Goal: Information Seeking & Learning: Learn about a topic

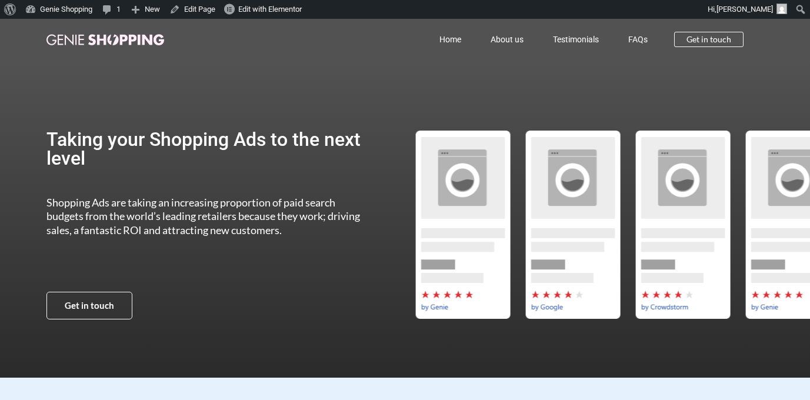
click at [309, 223] on p "Shopping Ads are taking an increasing proportion of paid search budgets from th…" at bounding box center [208, 216] width 325 height 41
click at [507, 41] on link "About us" at bounding box center [507, 39] width 62 height 27
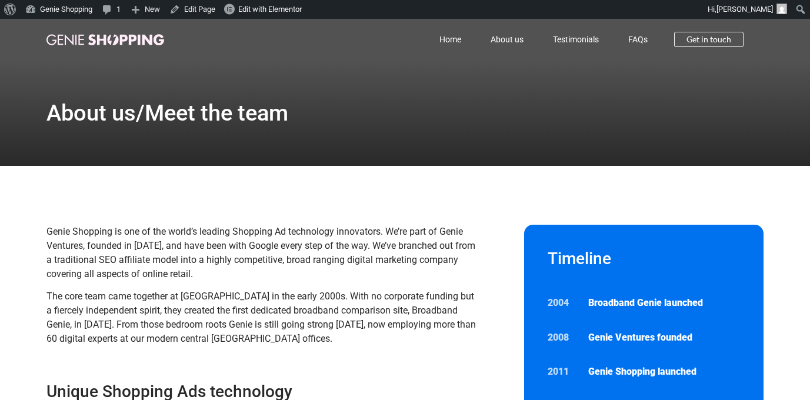
click at [493, 39] on link "About us" at bounding box center [507, 39] width 62 height 27
click at [565, 41] on link "Testimonials" at bounding box center [575, 39] width 75 height 27
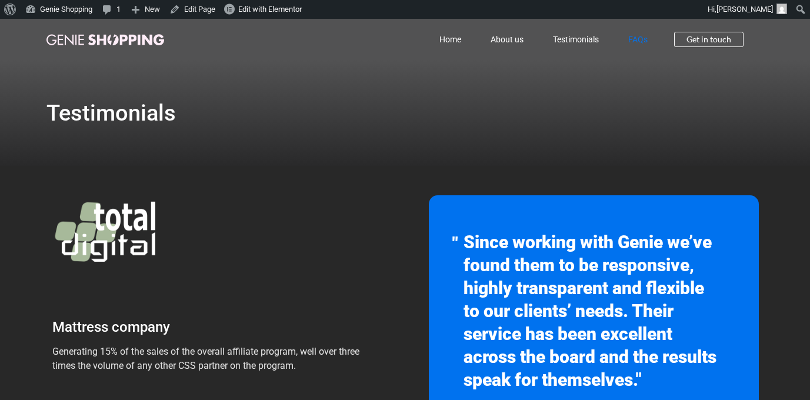
click at [636, 40] on link "FAQs" at bounding box center [637, 39] width 49 height 27
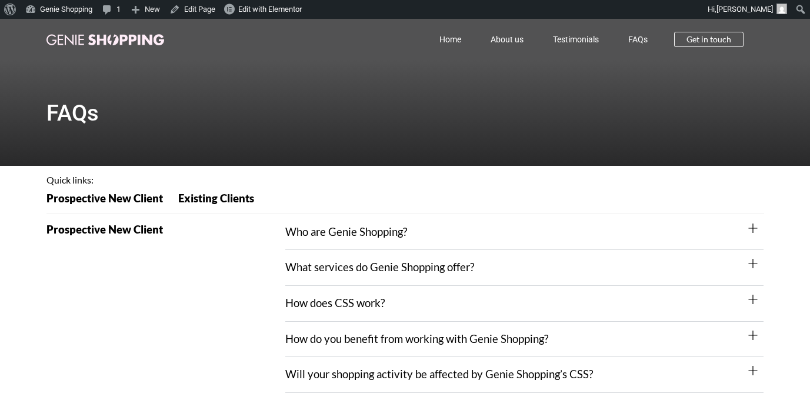
click at [467, 226] on div "Who are Genie Shopping?" at bounding box center [524, 233] width 478 height 36
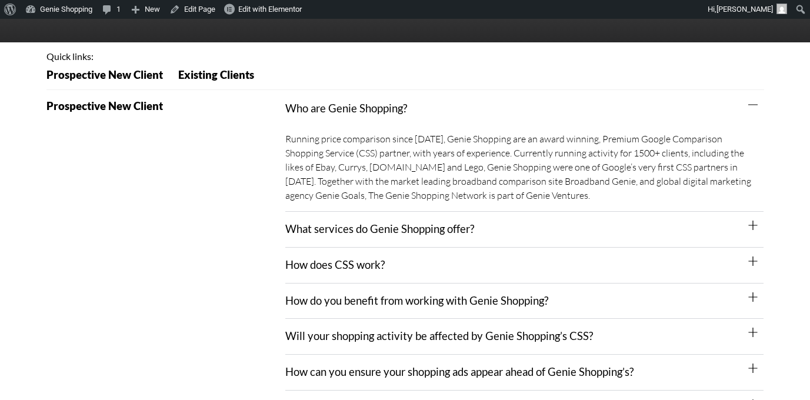
scroll to position [143, 0]
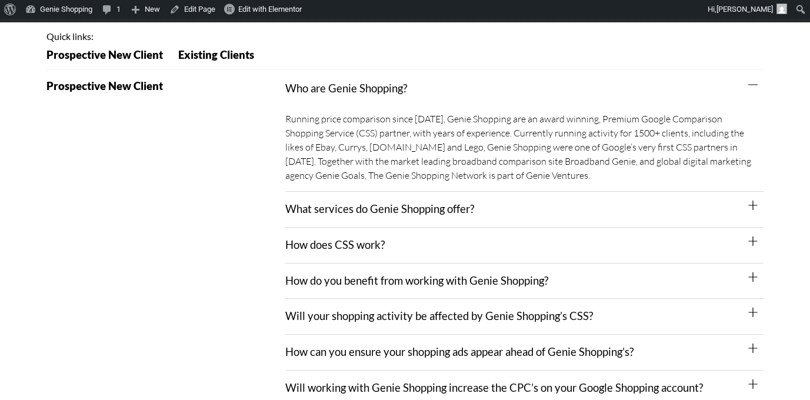
click at [491, 214] on div "What services do Genie Shopping offer?" at bounding box center [524, 210] width 478 height 36
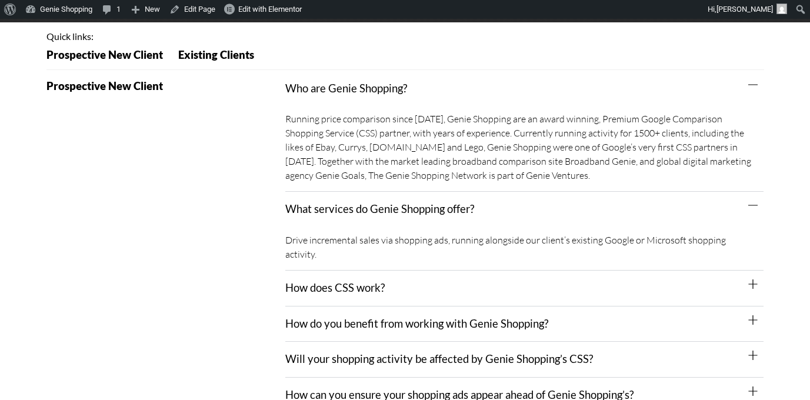
click at [488, 270] on div "How does CSS work?" at bounding box center [524, 288] width 478 height 36
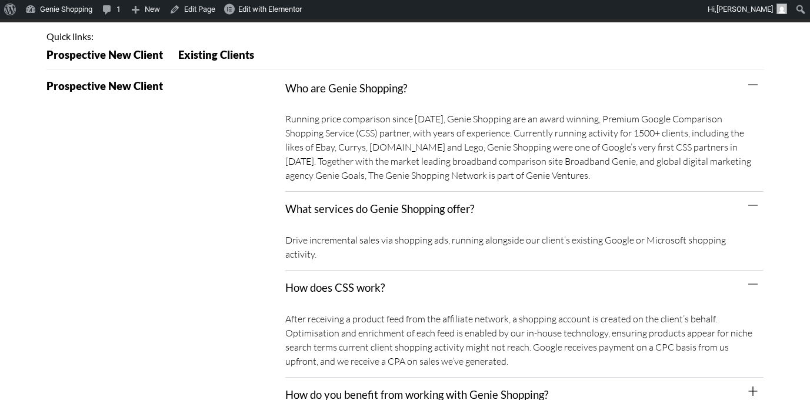
click at [563, 377] on div "How do you benefit from working with Genie Shopping?" at bounding box center [524, 395] width 478 height 36
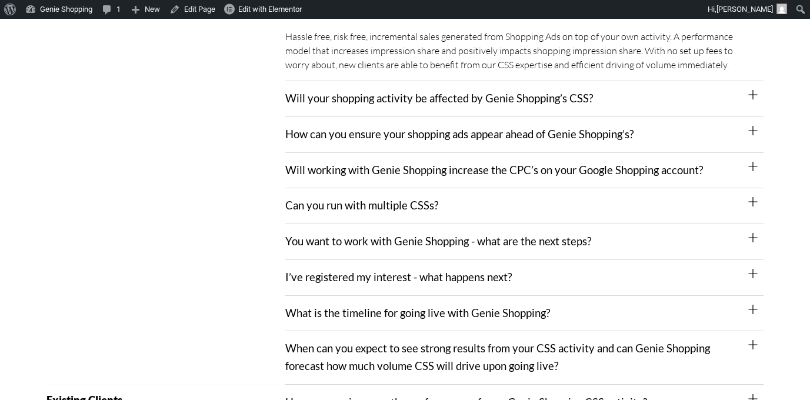
scroll to position [526, 0]
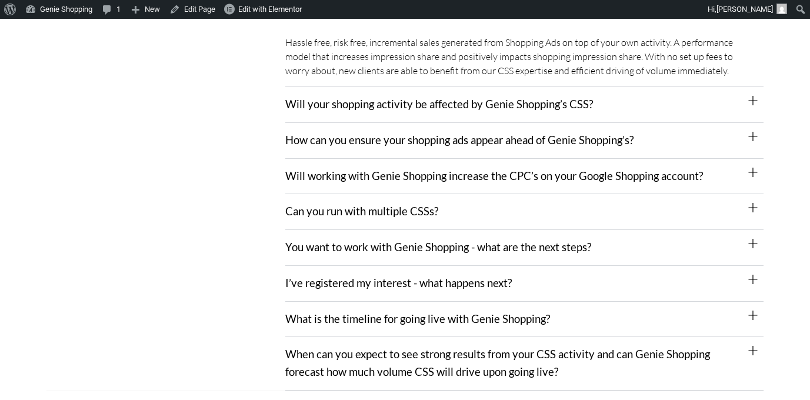
click at [587, 98] on link "Will your shopping activity be affected by Genie Shopping’s CSS?" at bounding box center [438, 104] width 307 height 13
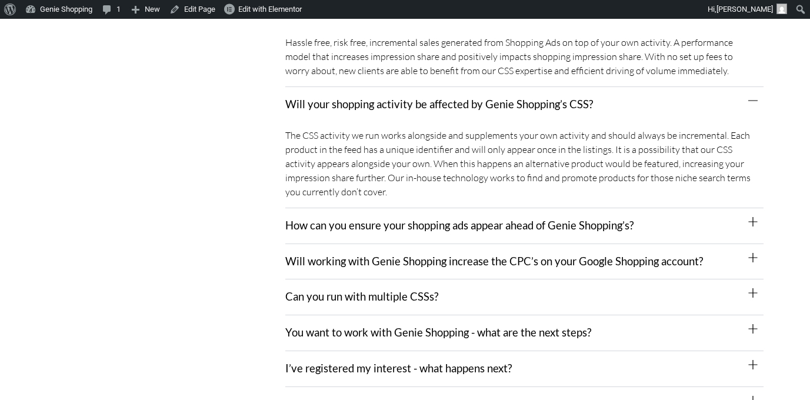
click at [643, 216] on div "How can you ensure your shopping ads appear ahead of Genie Shopping’s?" at bounding box center [524, 226] width 478 height 36
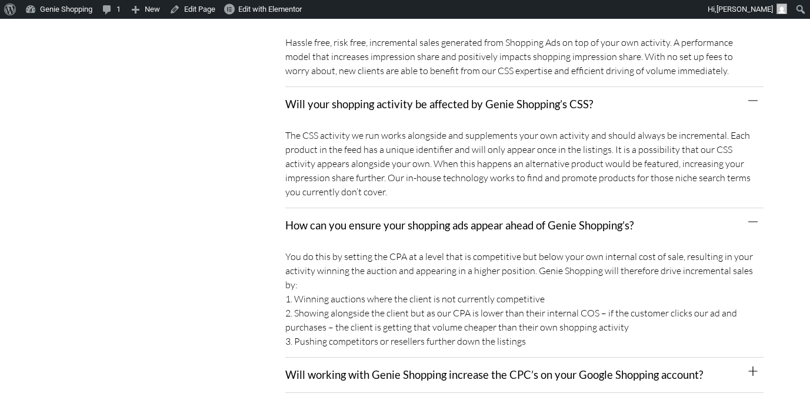
click at [681, 368] on div "Will working with Genie Shopping increase the CPC’s on your Google Shopping acc…" at bounding box center [524, 375] width 478 height 36
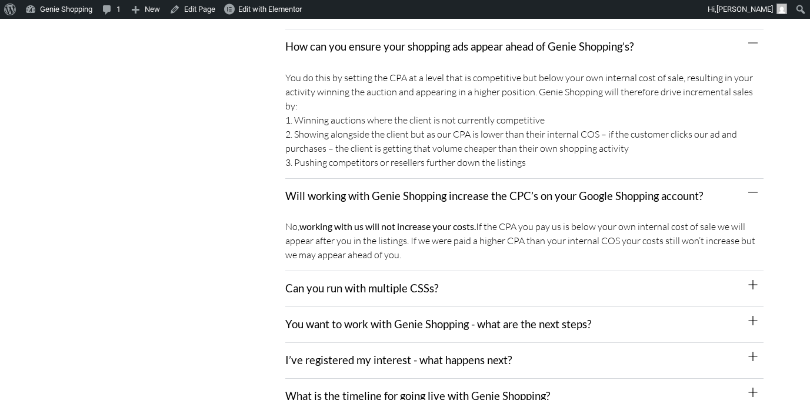
scroll to position [831, 0]
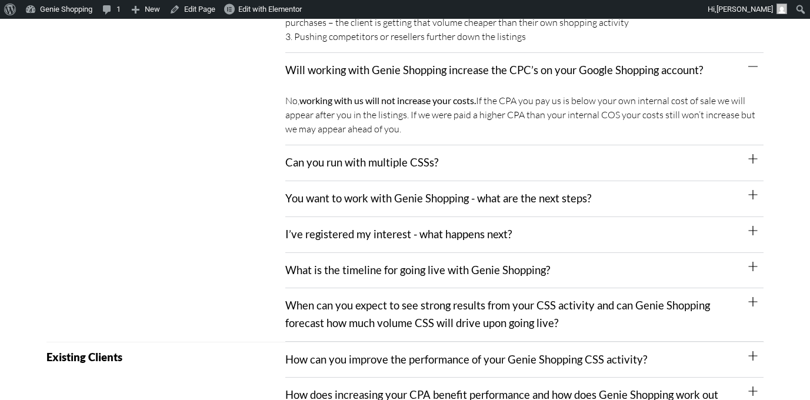
click at [564, 147] on div "Can you run with multiple CSSs?" at bounding box center [524, 163] width 478 height 36
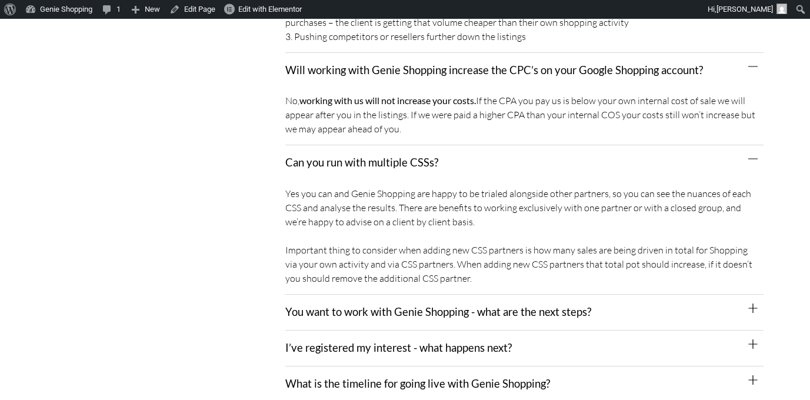
click at [606, 302] on div "You want to work with Genie Shopping - what are the next steps?" at bounding box center [524, 313] width 478 height 36
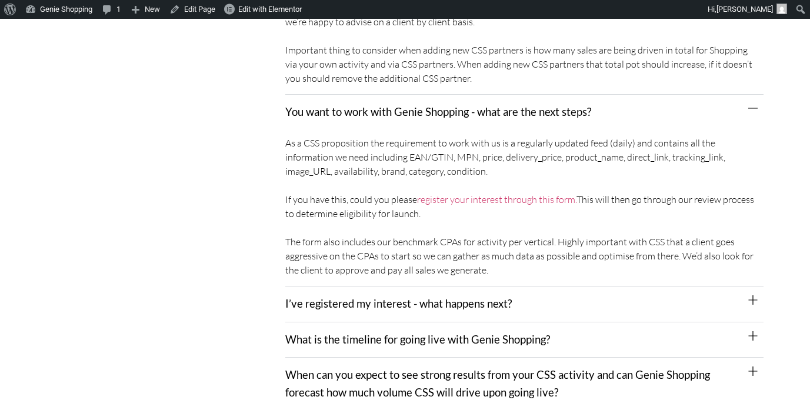
scroll to position [1074, 0]
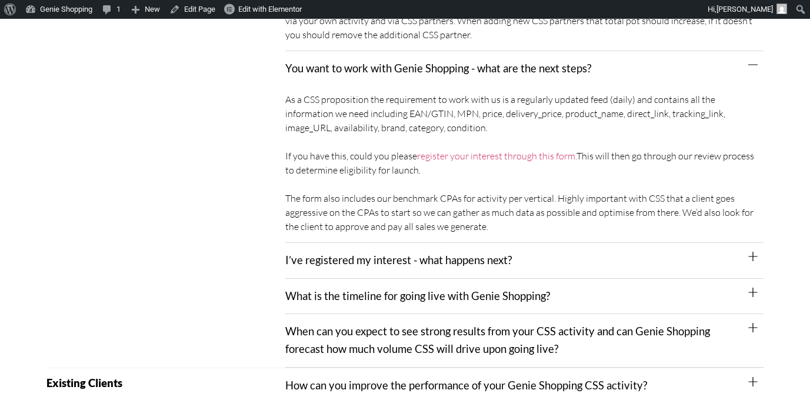
click at [527, 250] on div "I’ve registered my interest - what happens next?" at bounding box center [524, 261] width 478 height 36
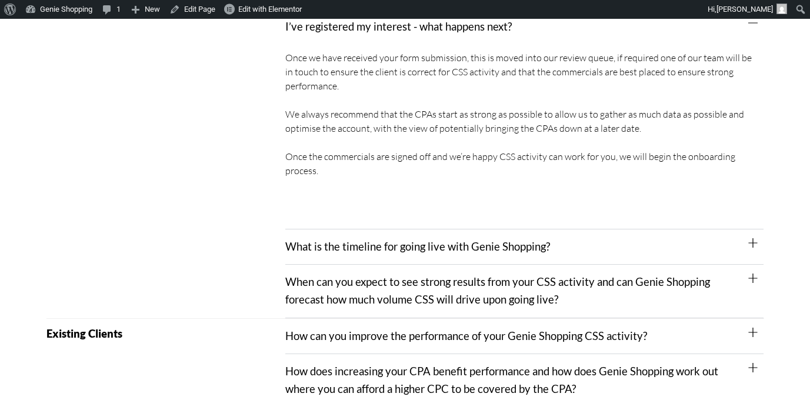
scroll to position [1313, 0]
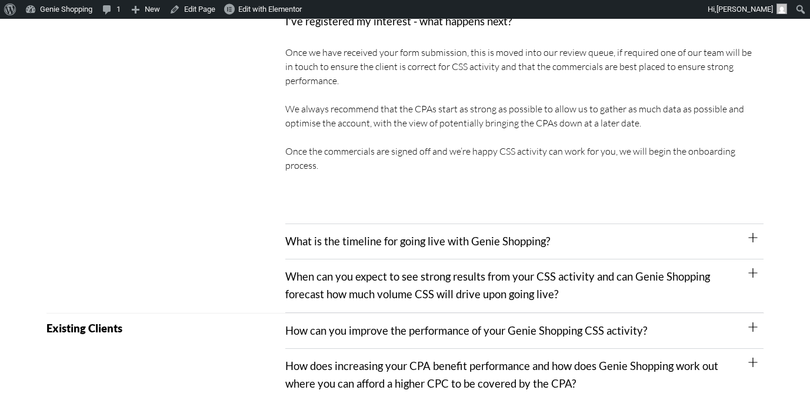
click at [559, 224] on div "What is the timeline for going live with Genie Shopping?" at bounding box center [524, 242] width 478 height 36
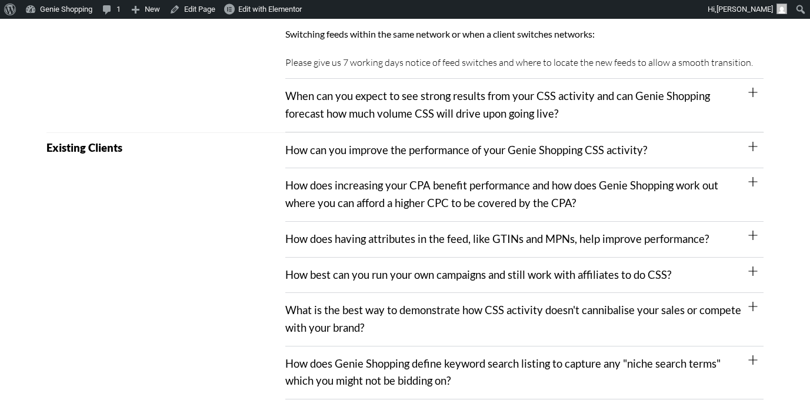
scroll to position [1681, 0]
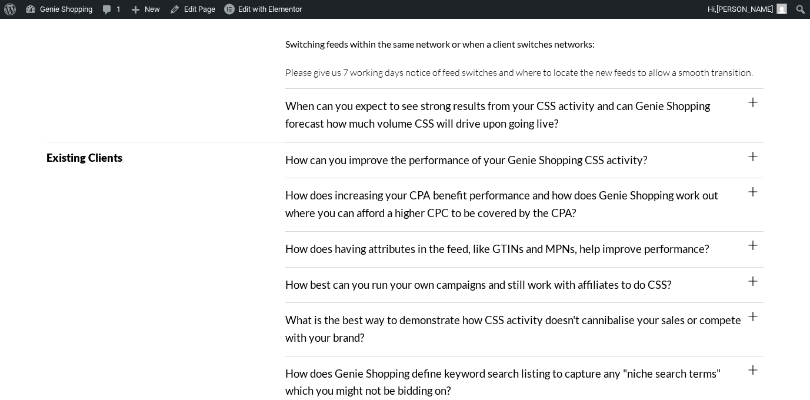
click at [624, 109] on div "When can you expect to see strong results from your CSS activity and can Genie …" at bounding box center [524, 115] width 478 height 53
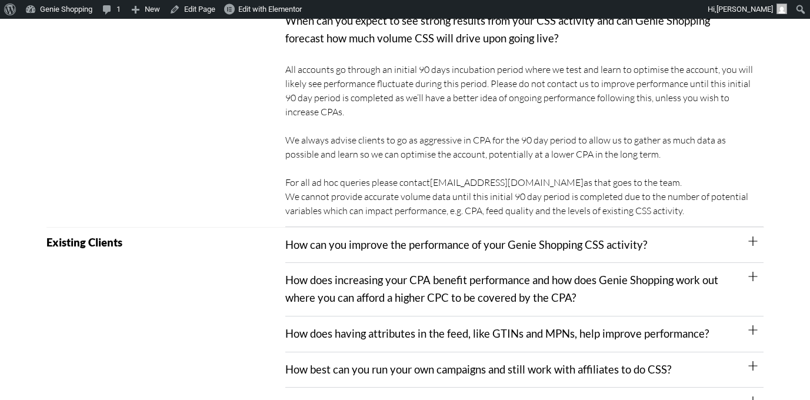
scroll to position [1778, 0]
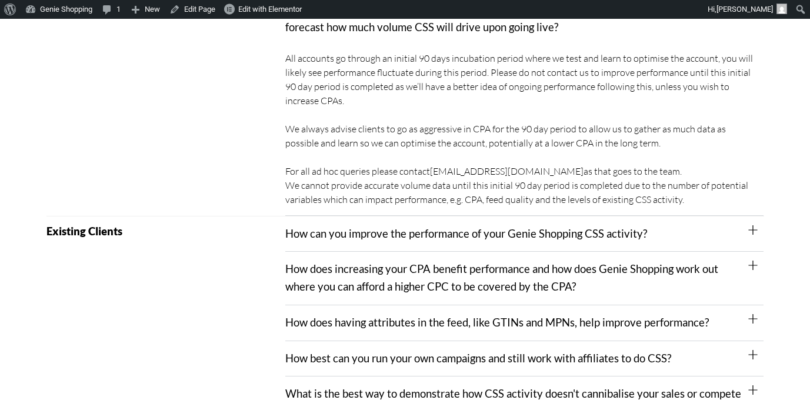
click at [658, 218] on div "How can you improve the performance of your Genie Shopping CSS activity?" at bounding box center [524, 234] width 478 height 36
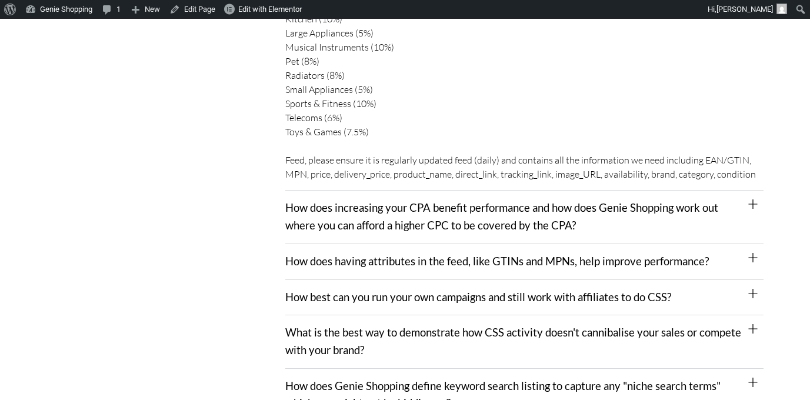
click at [740, 198] on div "How does increasing your CPA benefit performance and how does Genie Shopping wo…" at bounding box center [524, 216] width 478 height 53
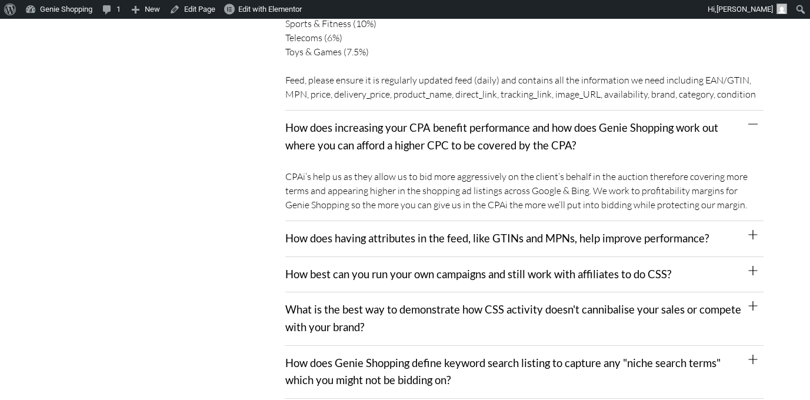
click at [732, 233] on div "How does having attributes in the feed, like GTINs and MPNs, help improve perfo…" at bounding box center [524, 239] width 478 height 36
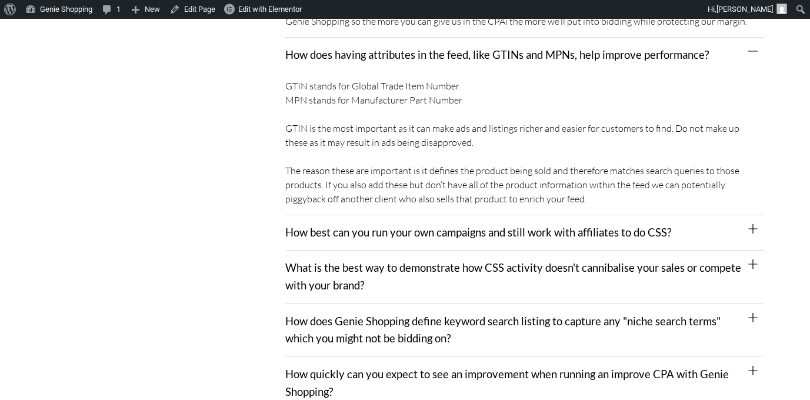
click at [733, 220] on div "How best can you run your own campaigns and still work with affiliates to do CS…" at bounding box center [524, 233] width 478 height 36
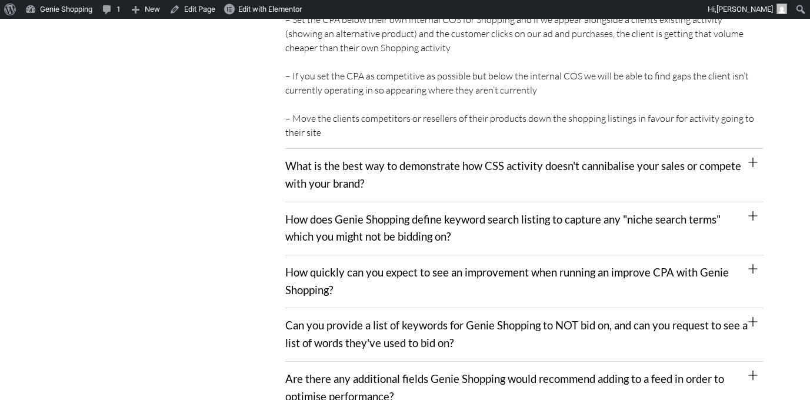
drag, startPoint x: 735, startPoint y: 165, endPoint x: 735, endPoint y: 183, distance: 18.2
click at [735, 164] on div "What is the best way to demonstrate how CSS activity doesn't cannibalise your s…" at bounding box center [524, 175] width 478 height 53
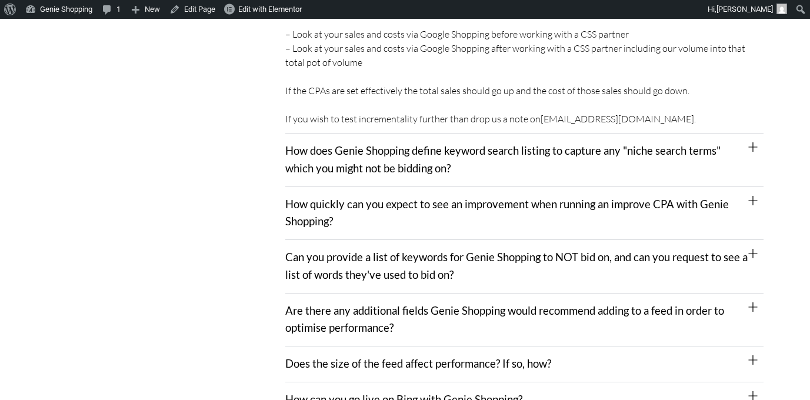
scroll to position [3187, 0]
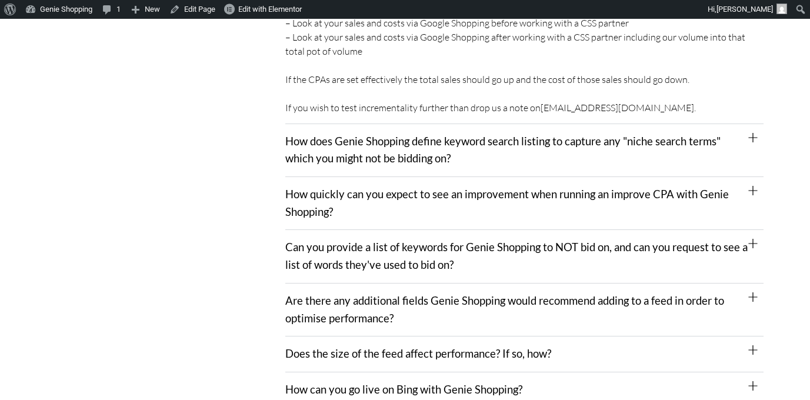
click at [740, 152] on div "How does Genie Shopping define keyword search listing to capture any "niche sea…" at bounding box center [524, 150] width 478 height 53
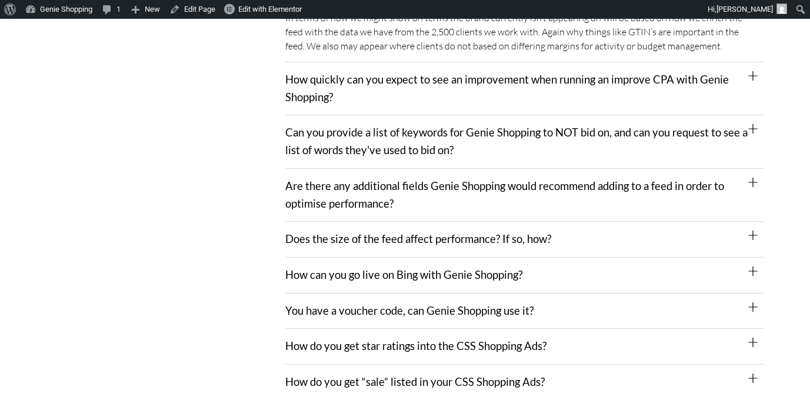
click at [727, 82] on div "How quickly can you expect to see an improvement when running an improve CPA wi…" at bounding box center [524, 88] width 478 height 53
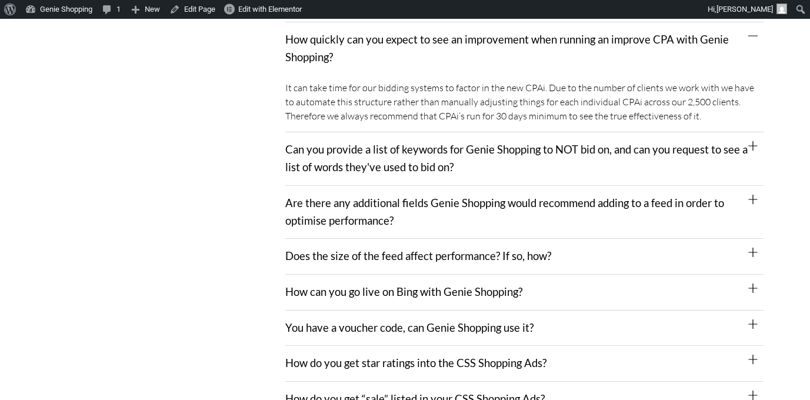
click at [716, 164] on div "Can you provide a list of keywords for Genie Shopping to NOT bid on, and can yo…" at bounding box center [524, 158] width 478 height 53
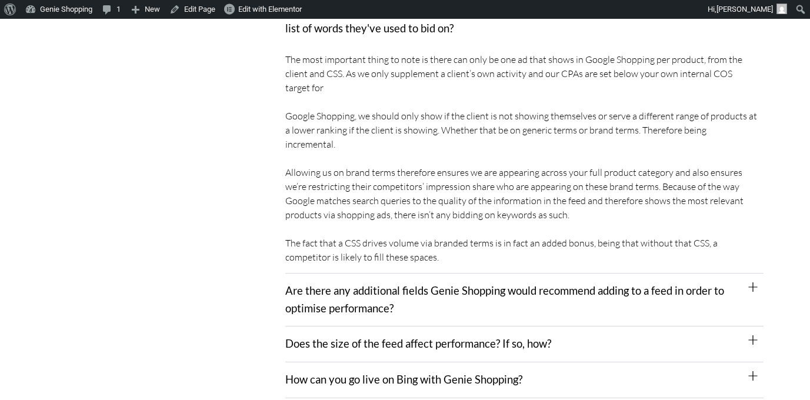
scroll to position [3742, 0]
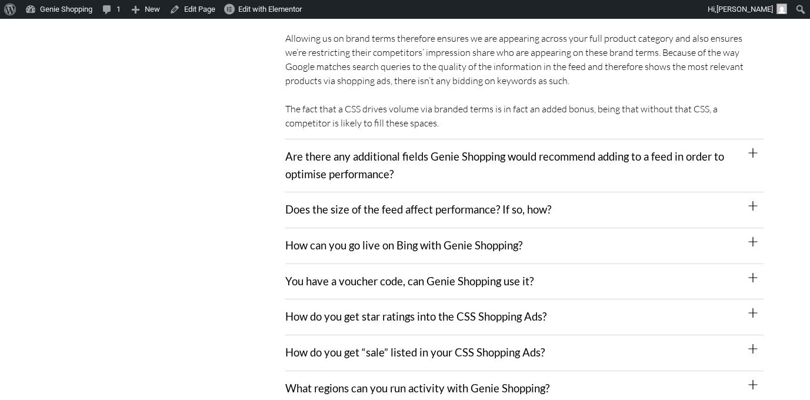
click at [727, 139] on div "Are there any additional fields Genie Shopping would recommend adding to a feed…" at bounding box center [524, 165] width 478 height 53
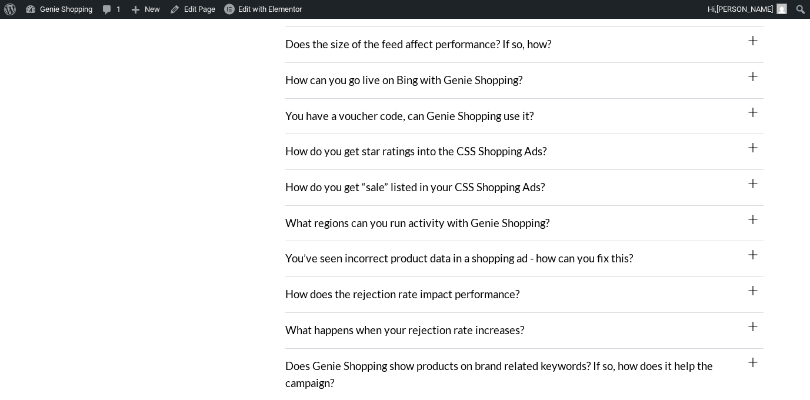
scroll to position [3925, 0]
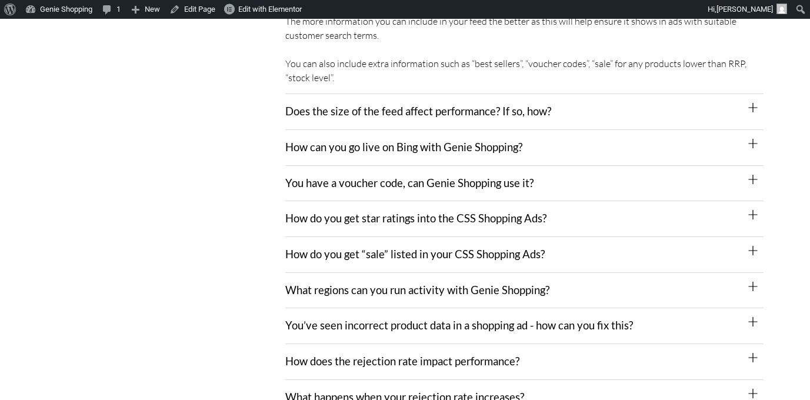
click at [720, 94] on div "Does the size of the feed affect performance? If so, how?" at bounding box center [524, 112] width 478 height 36
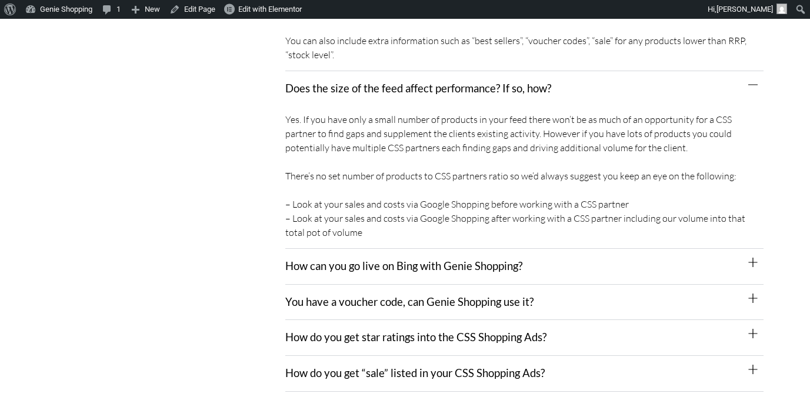
click at [690, 249] on div "How can you go live on Bing with Genie Shopping?" at bounding box center [524, 267] width 478 height 36
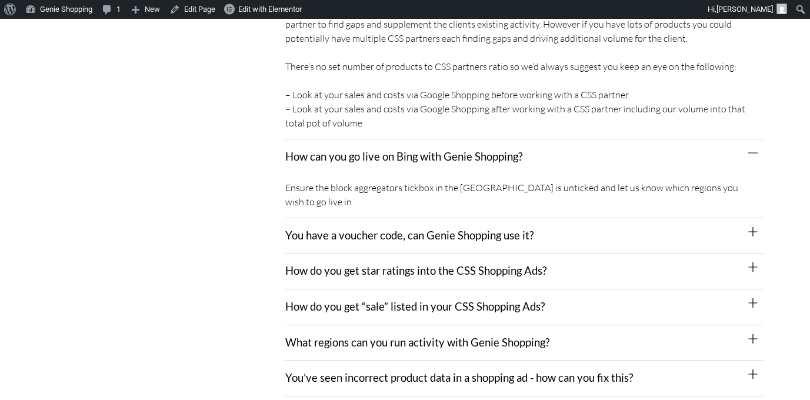
scroll to position [4059, 0]
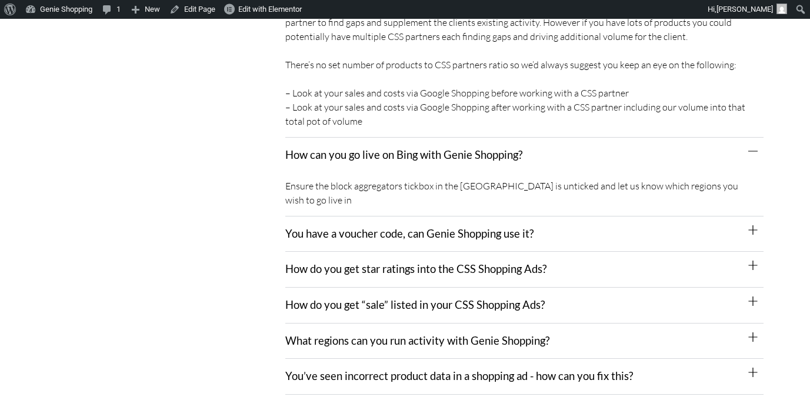
click at [680, 216] on div "You have a voucher code, can Genie Shopping use it?" at bounding box center [524, 234] width 478 height 36
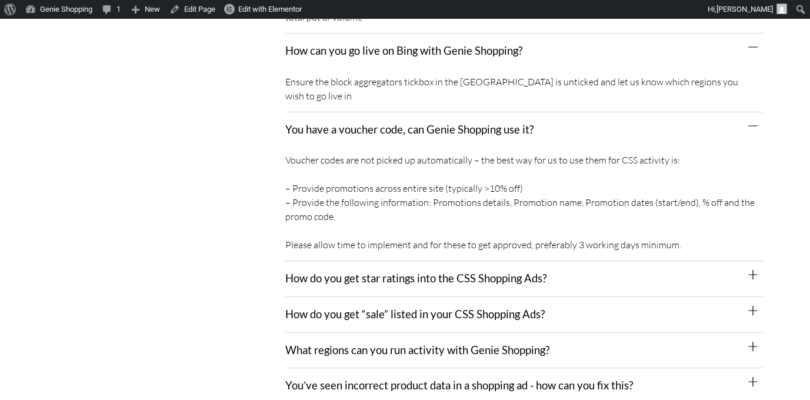
scroll to position [4209, 0]
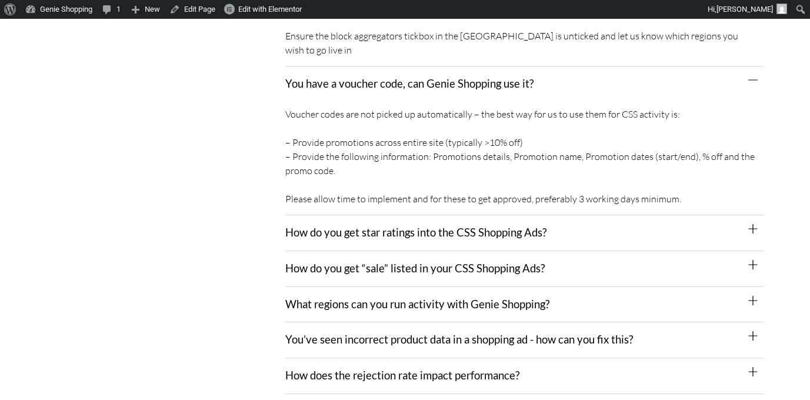
click at [670, 215] on div "How do you get star ratings into the CSS Shopping Ads?" at bounding box center [524, 233] width 478 height 36
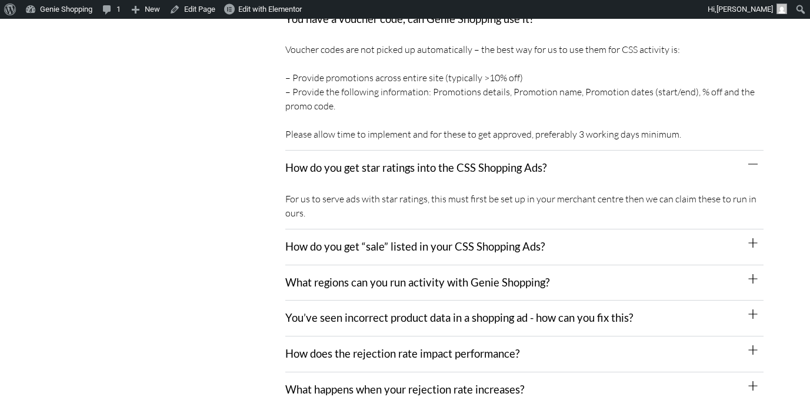
click at [667, 229] on div "How do you get “sale” listed in your CSS Shopping Ads?" at bounding box center [524, 247] width 478 height 36
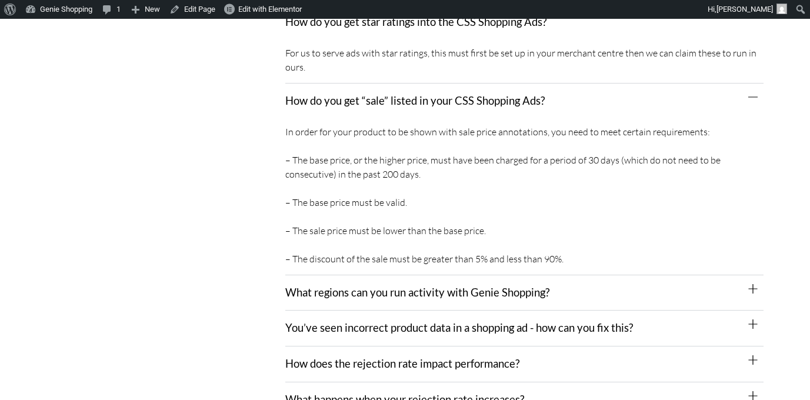
click at [655, 275] on div "What regions can you run activity with Genie Shopping?" at bounding box center [524, 293] width 478 height 36
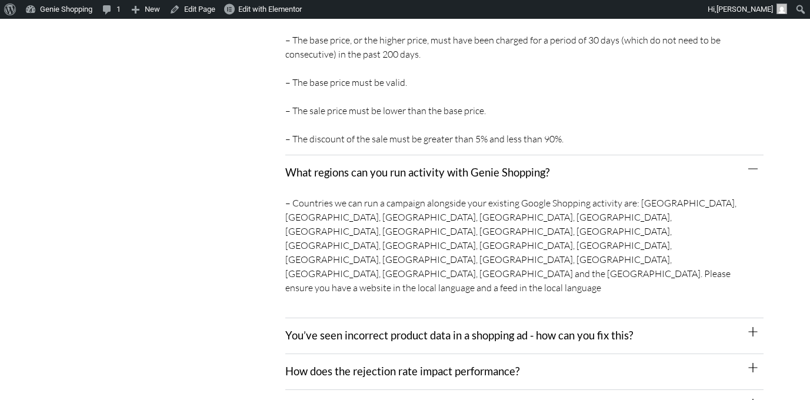
click at [645, 318] on div "You’ve seen incorrect product data in a shopping ad - how can you fix this?" at bounding box center [524, 336] width 478 height 36
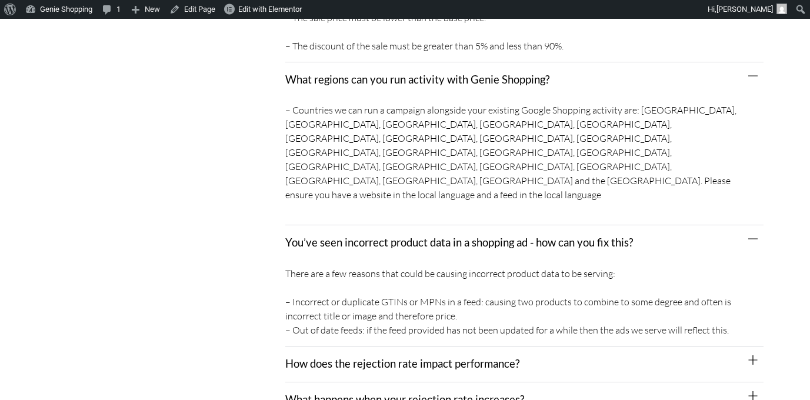
click at [644, 346] on div "How does the rejection rate impact performance?" at bounding box center [524, 364] width 478 height 36
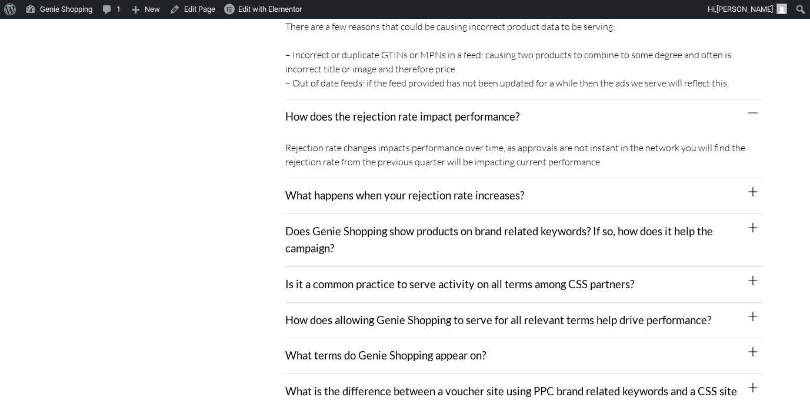
scroll to position [4882, 0]
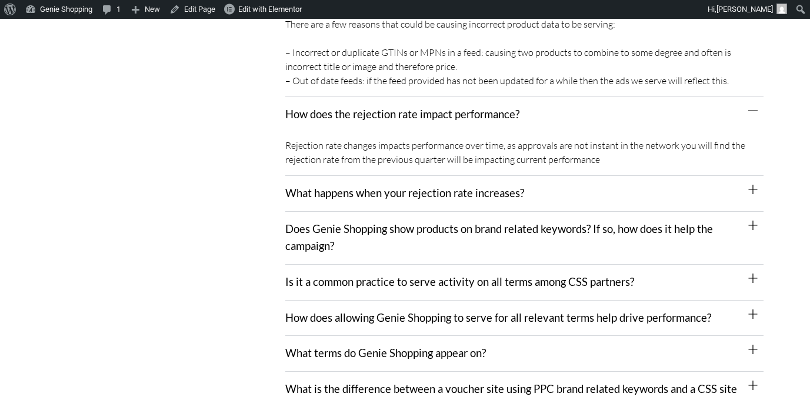
click at [657, 176] on div "What happens when your rejection rate increases?" at bounding box center [524, 194] width 478 height 36
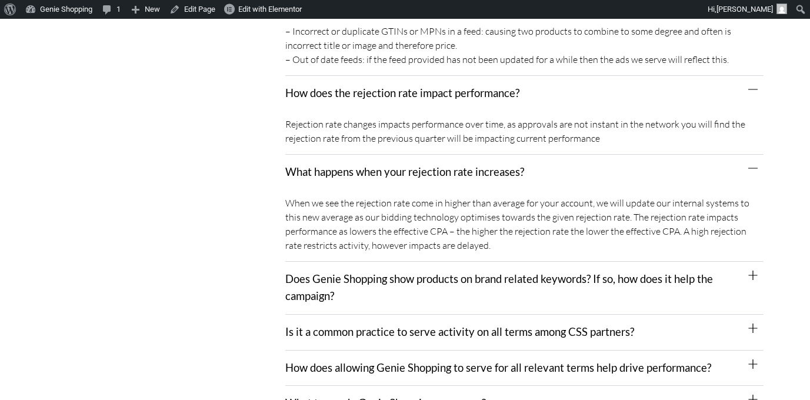
click at [673, 272] on link "Does Genie Shopping show products on brand related keywords? If so, how does it…" at bounding box center [498, 287] width 427 height 31
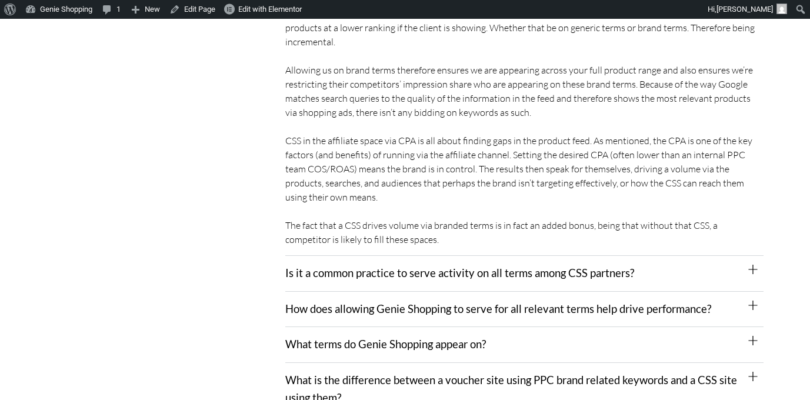
click at [629, 256] on div "Is it a common practice to serve activity on all terms among CSS partners?" at bounding box center [524, 274] width 478 height 36
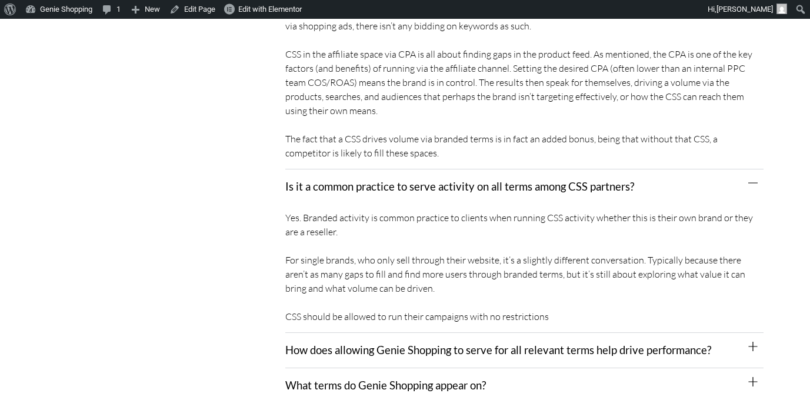
click at [598, 333] on div "How does allowing Genie Shopping to serve for all relevant terms help drive per…" at bounding box center [524, 351] width 478 height 36
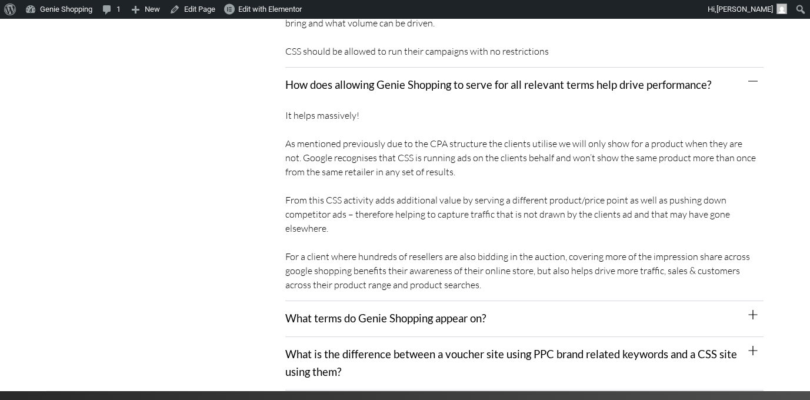
click at [596, 301] on div "What terms do Genie Shopping appear on?" at bounding box center [524, 319] width 478 height 36
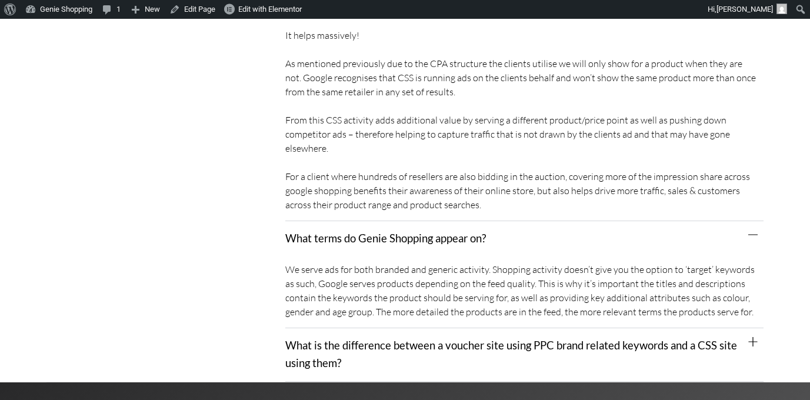
scroll to position [5687, 0]
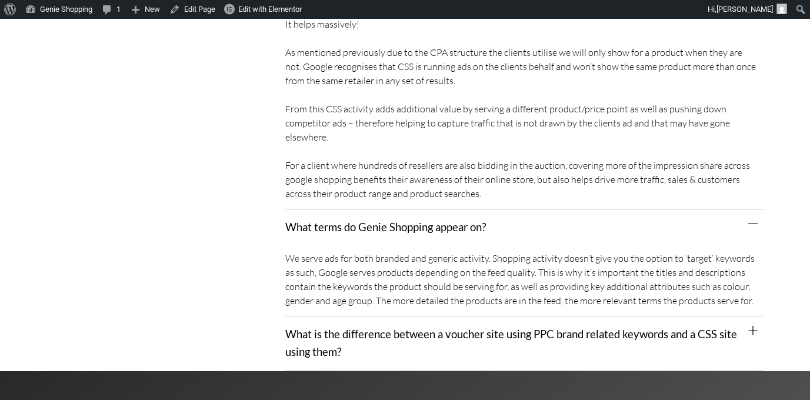
click at [598, 327] on link "What is the difference between a voucher site using PPC brand related keywords …" at bounding box center [510, 342] width 451 height 31
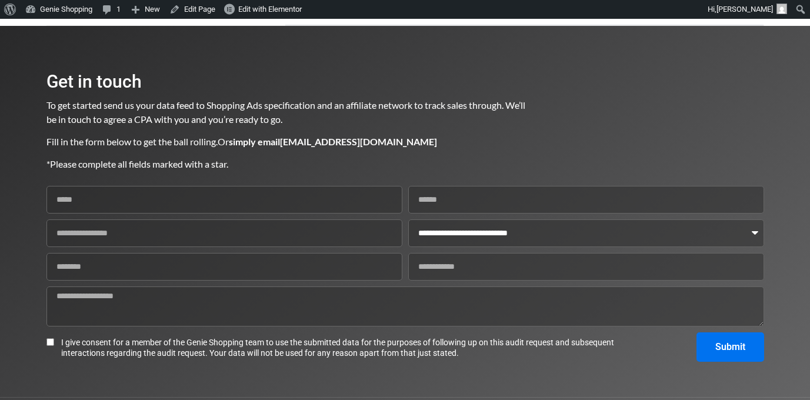
scroll to position [6274, 0]
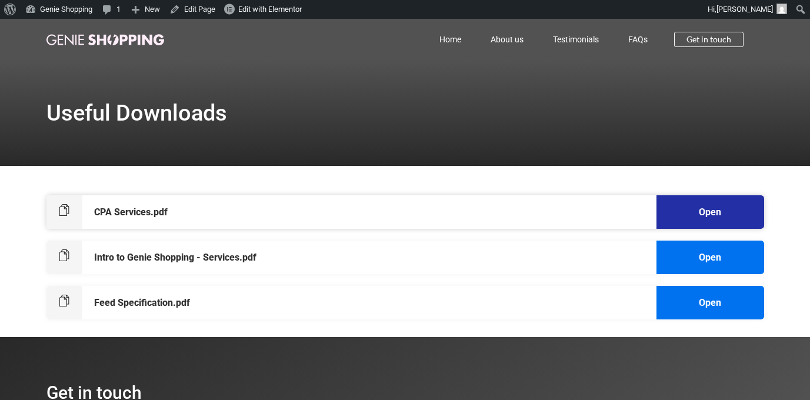
click at [707, 216] on link "Open" at bounding box center [709, 211] width 22 height 11
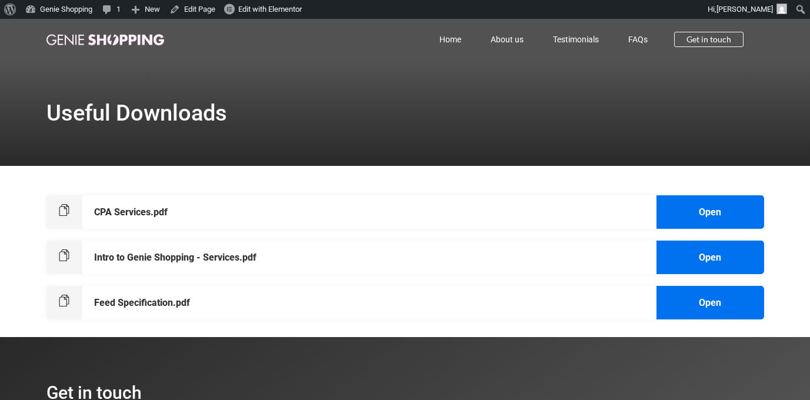
scroll to position [382, 0]
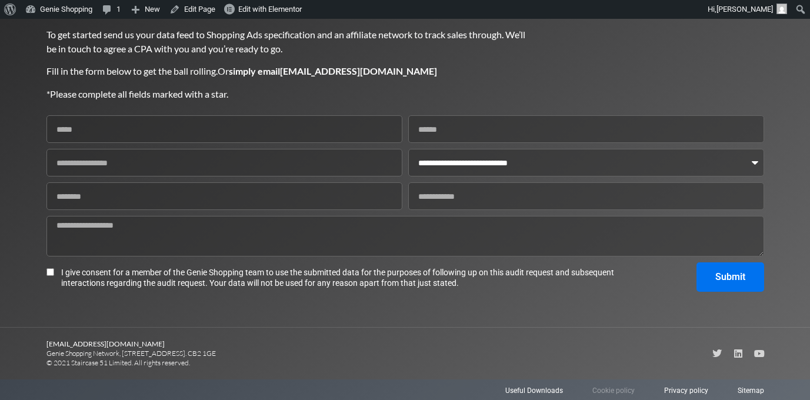
click at [597, 390] on span "Cookie policy" at bounding box center [613, 390] width 42 height 11
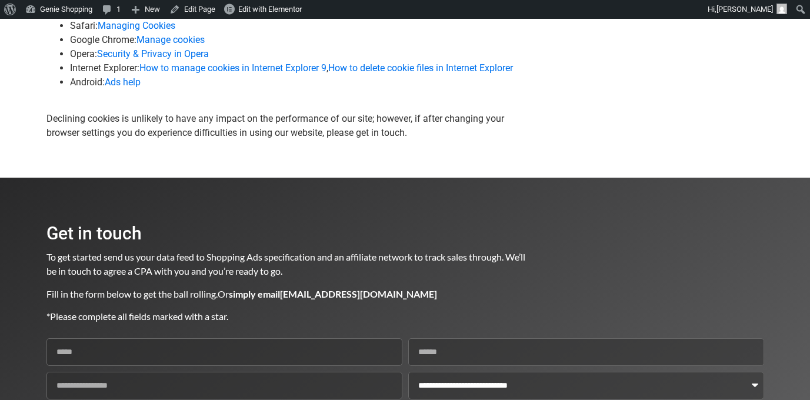
scroll to position [1614, 0]
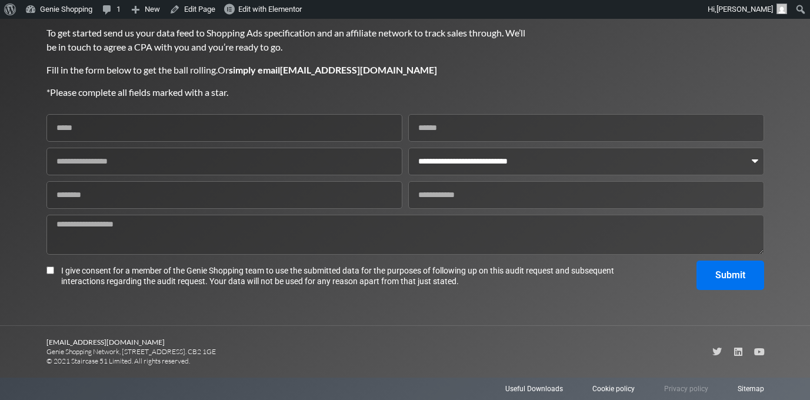
click at [691, 392] on span "Privacy policy" at bounding box center [686, 388] width 44 height 11
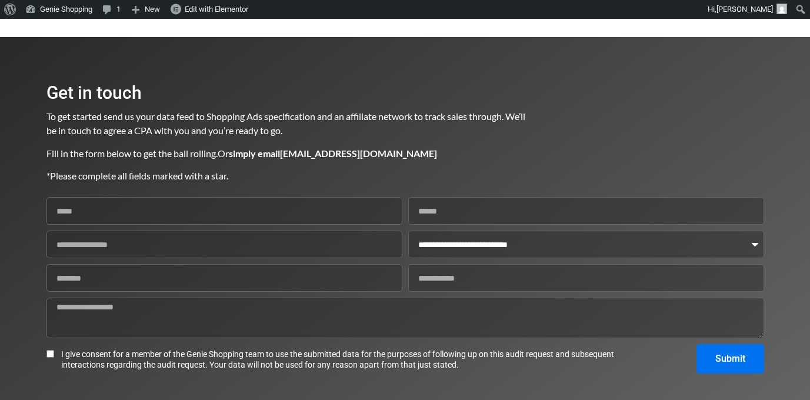
scroll to position [1342, 0]
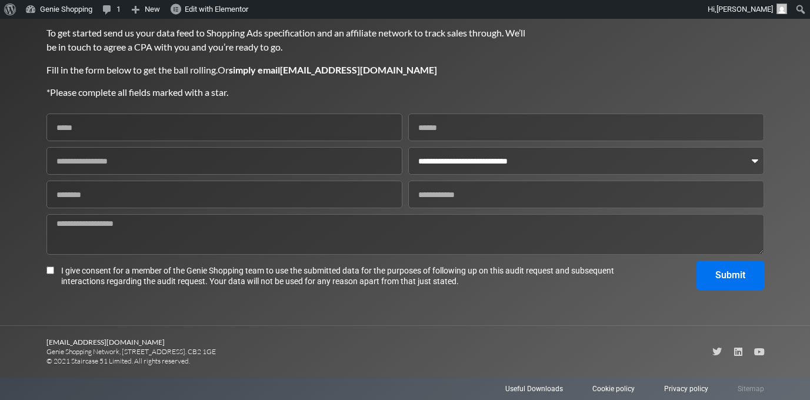
click at [748, 392] on span "Sitemap" at bounding box center [750, 388] width 26 height 11
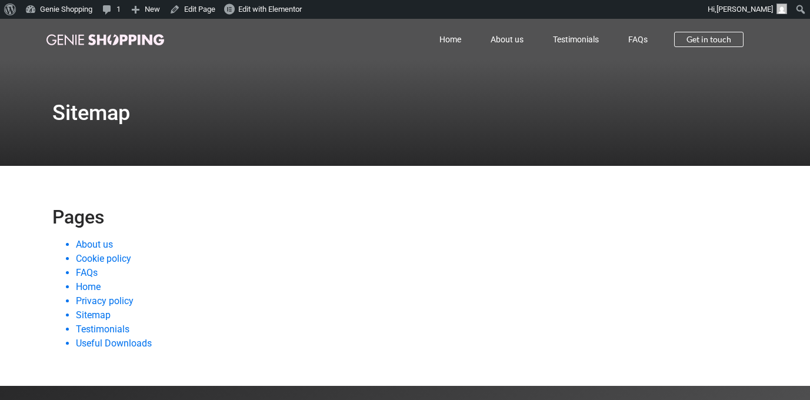
click at [118, 40] on img at bounding box center [105, 39] width 118 height 11
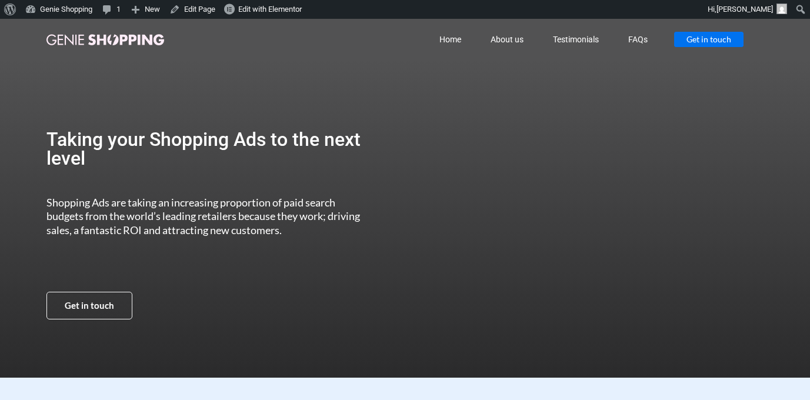
click at [703, 41] on span "Get in touch" at bounding box center [708, 39] width 45 height 8
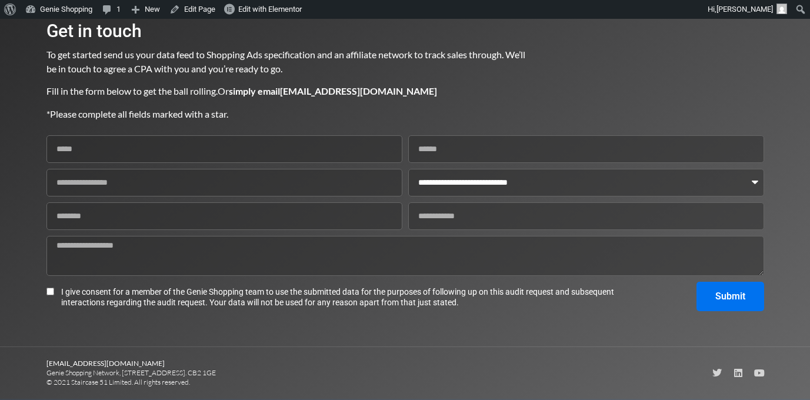
scroll to position [1511, 0]
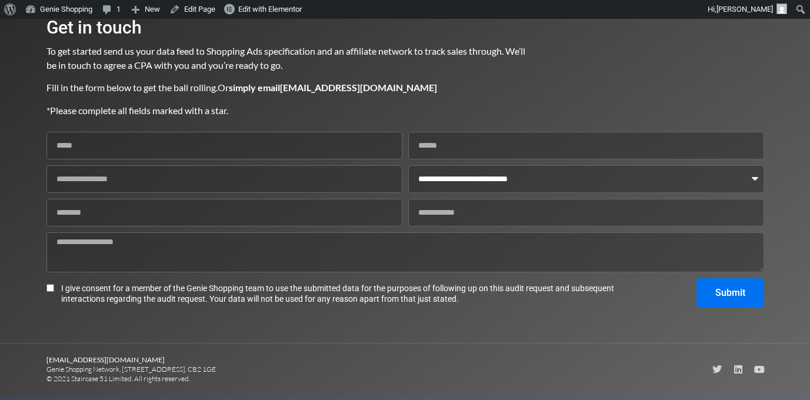
click at [496, 182] on select "**********" at bounding box center [586, 179] width 356 height 28
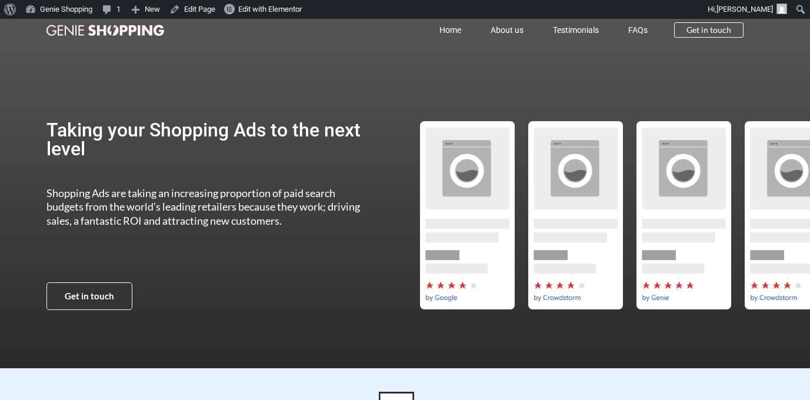
scroll to position [3, 0]
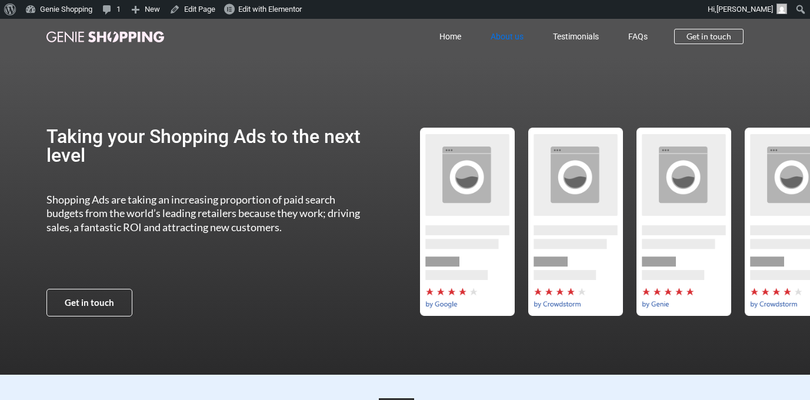
click at [519, 41] on link "About us" at bounding box center [507, 36] width 62 height 27
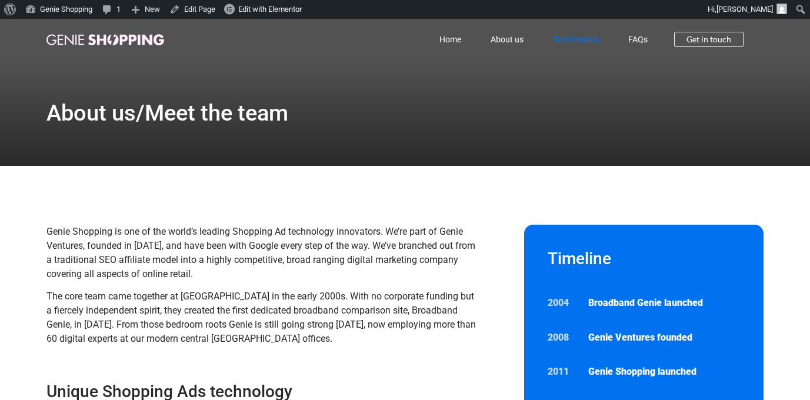
click at [563, 39] on link "Testimonials" at bounding box center [575, 39] width 75 height 27
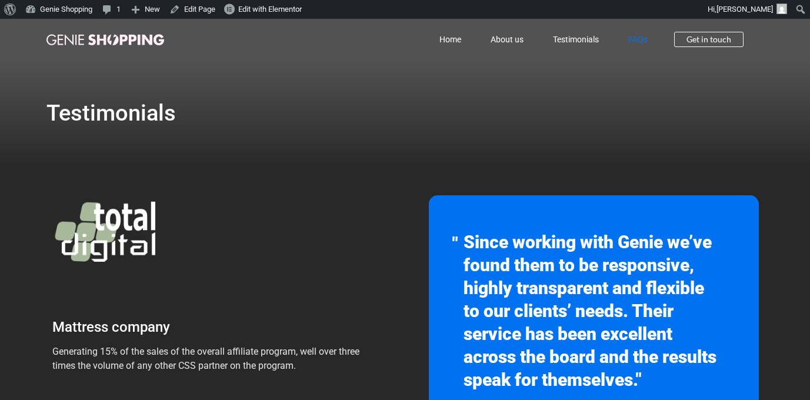
click at [636, 40] on link "FAQs" at bounding box center [637, 39] width 49 height 27
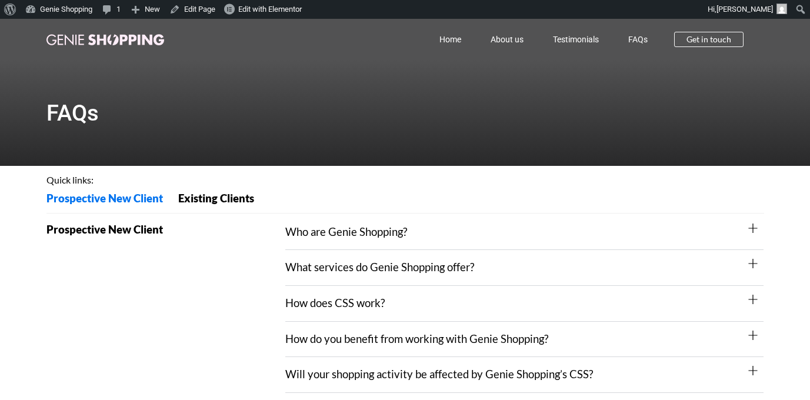
click at [131, 200] on span "Prospective New Client" at bounding box center [104, 198] width 116 height 11
click at [187, 200] on span "Existing Clients" at bounding box center [216, 198] width 76 height 11
click at [688, 39] on span "Get in touch" at bounding box center [708, 39] width 45 height 8
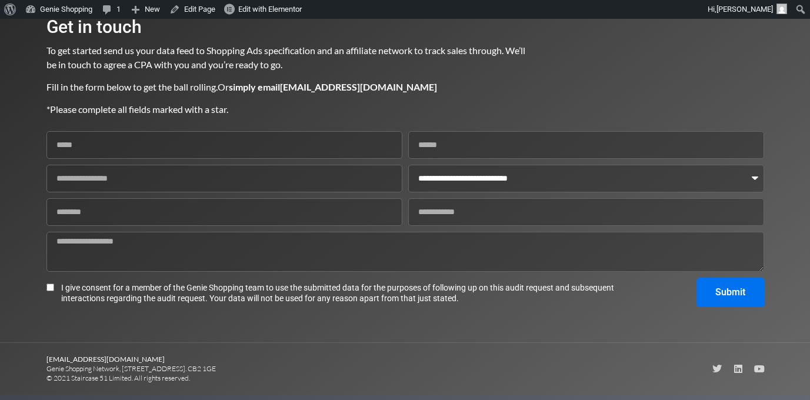
scroll to position [1668, 0]
